Goal: Book appointment/travel/reservation

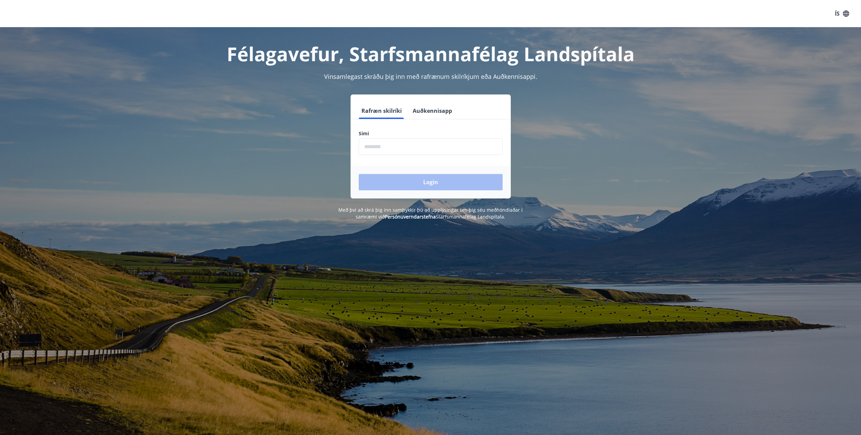
click at [453, 150] on input "phone" at bounding box center [431, 146] width 144 height 17
type input "********"
click at [449, 180] on button "Login" at bounding box center [431, 182] width 144 height 16
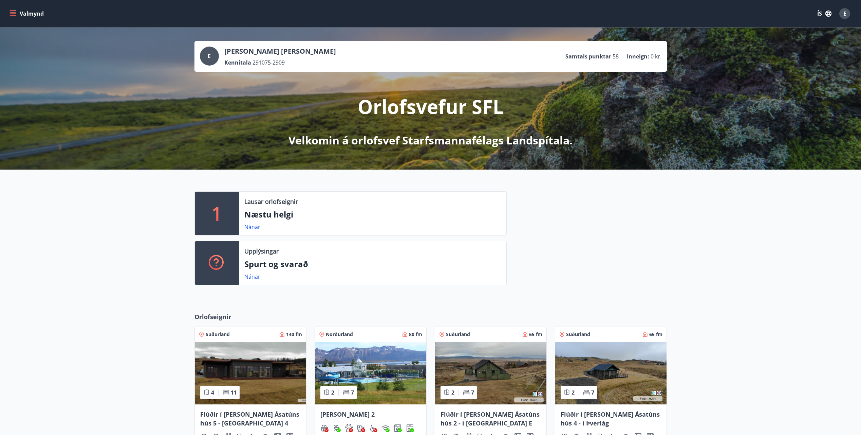
click at [12, 9] on button "Valmynd" at bounding box center [27, 13] width 38 height 12
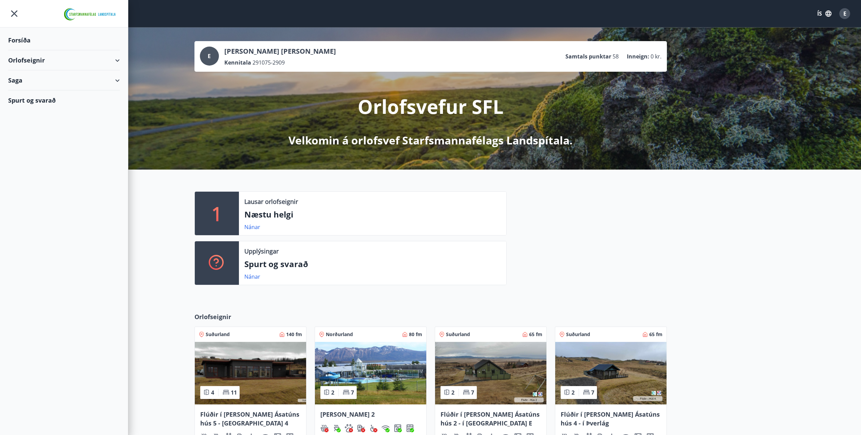
click at [94, 58] on div "Orlofseignir" at bounding box center [64, 60] width 112 height 20
click at [39, 90] on div "Bókunardagatal" at bounding box center [64, 92] width 101 height 14
